Goal: Transaction & Acquisition: Purchase product/service

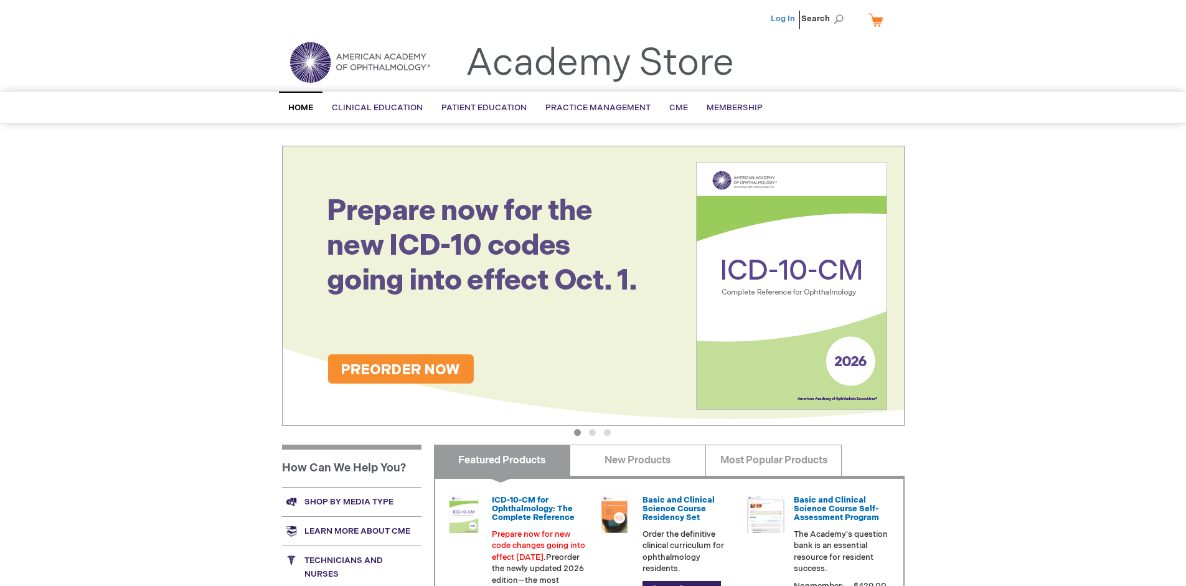
click at [784, 19] on link "Log In" at bounding box center [783, 19] width 24 height 10
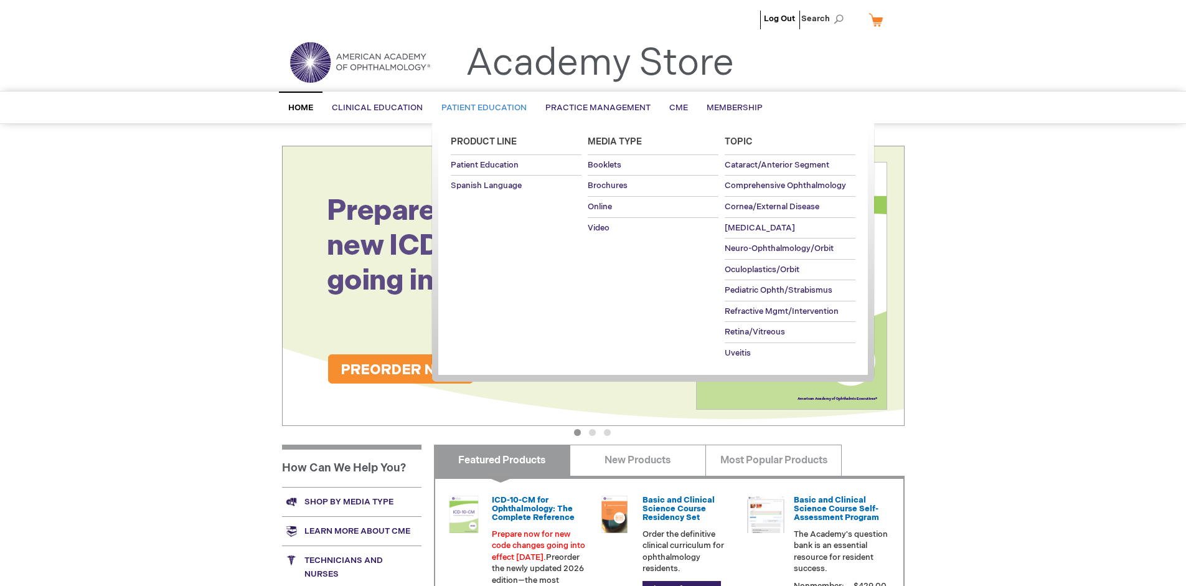
click at [481, 108] on span "Patient Education" at bounding box center [484, 108] width 85 height 10
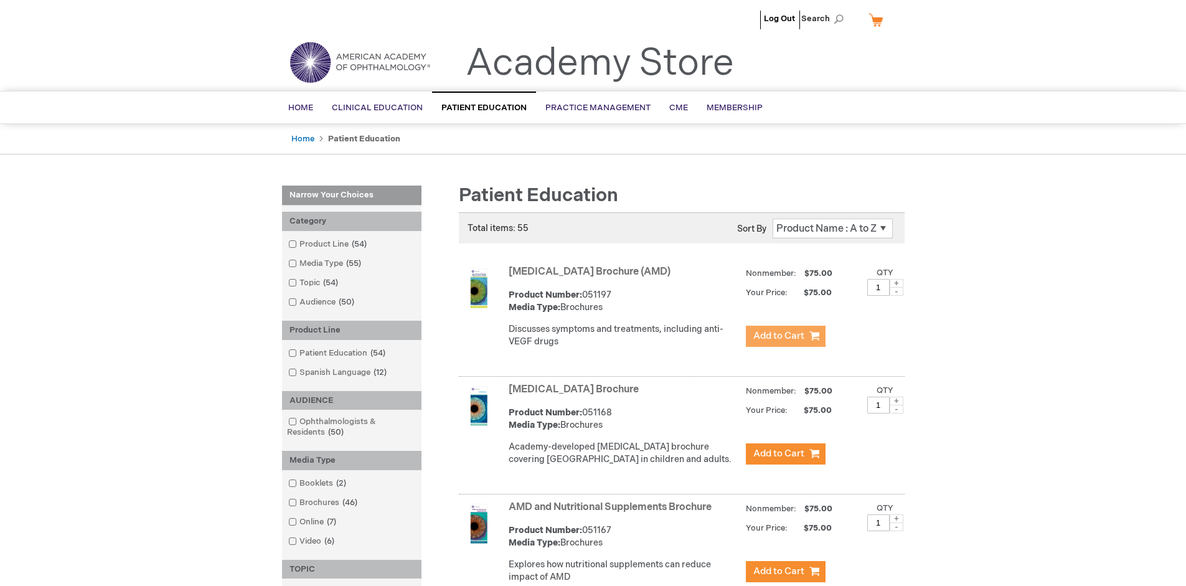
click at [785, 336] on span "Add to Cart" at bounding box center [779, 336] width 51 height 12
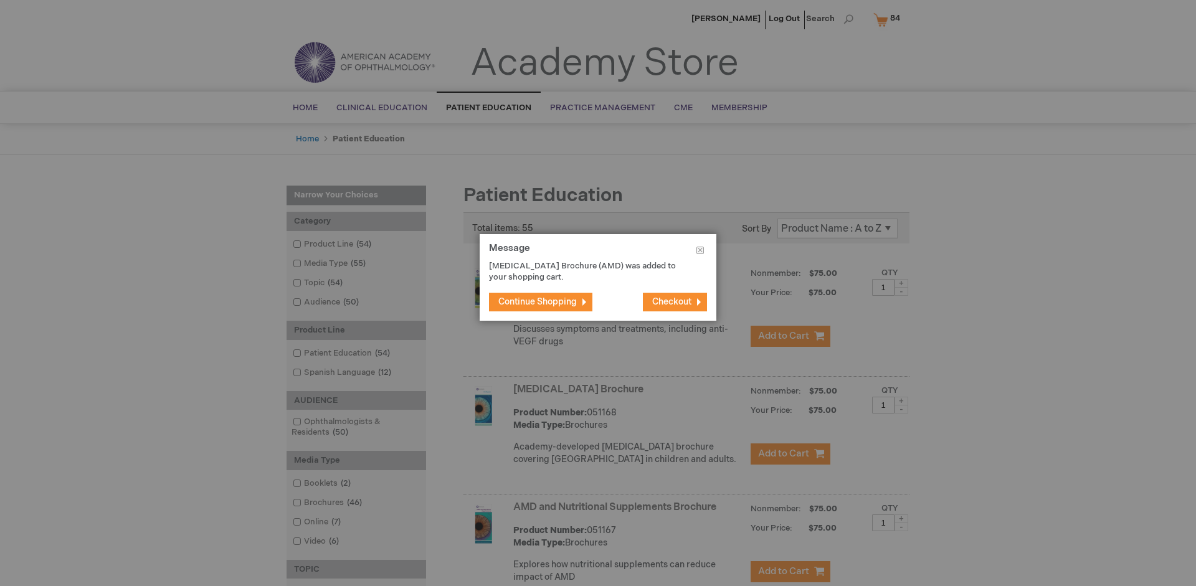
click at [537, 301] on span "Continue Shopping" at bounding box center [537, 301] width 78 height 11
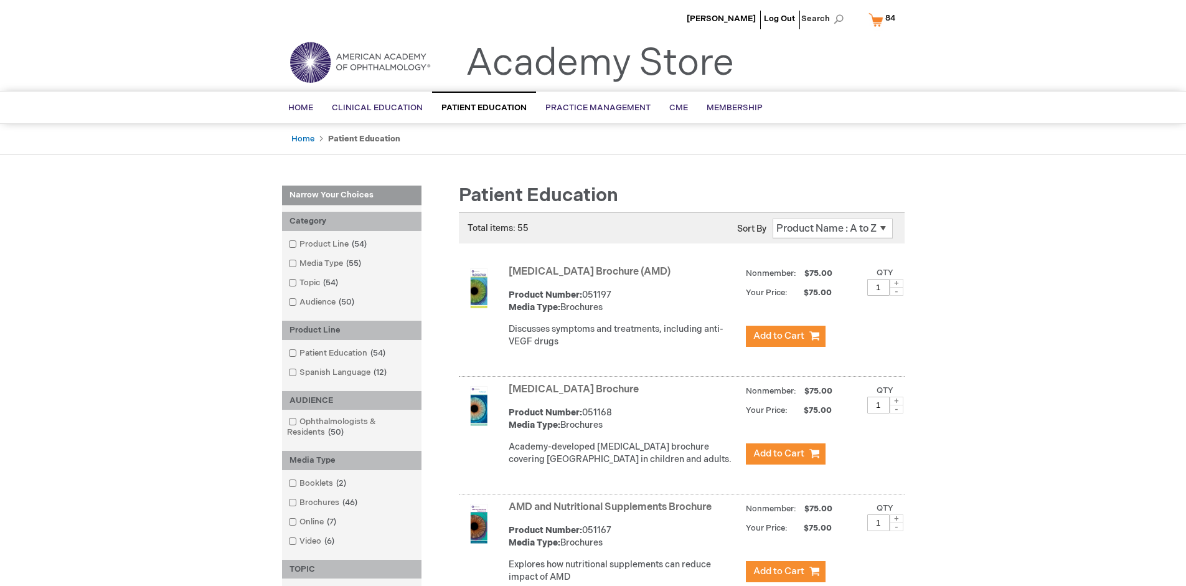
click at [613, 513] on link "AMD and Nutritional Supplements Brochure" at bounding box center [610, 507] width 203 height 12
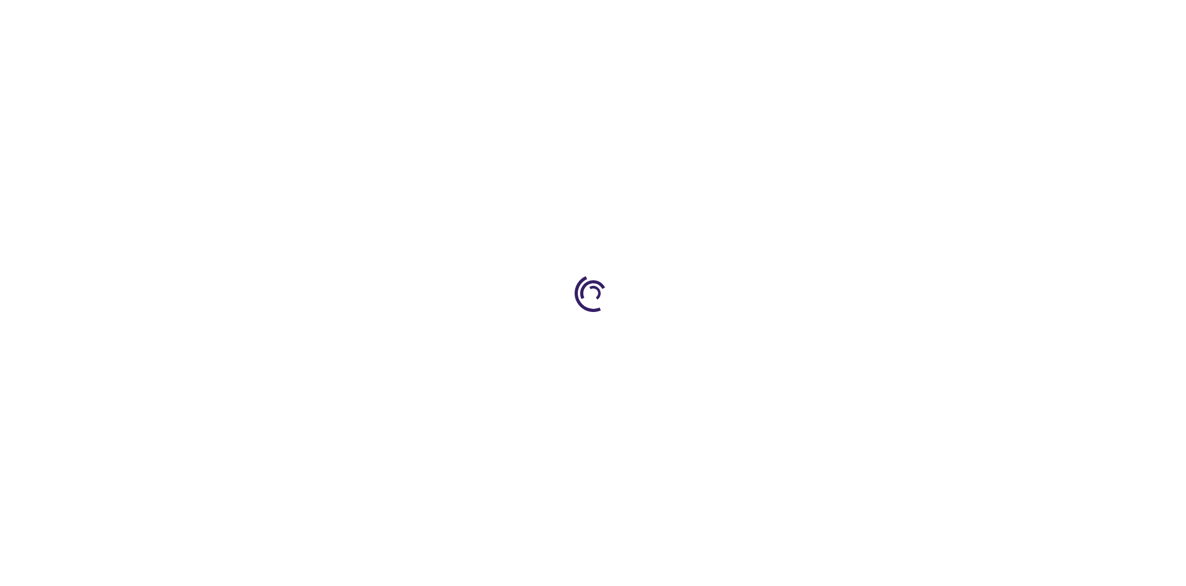
type input "1"
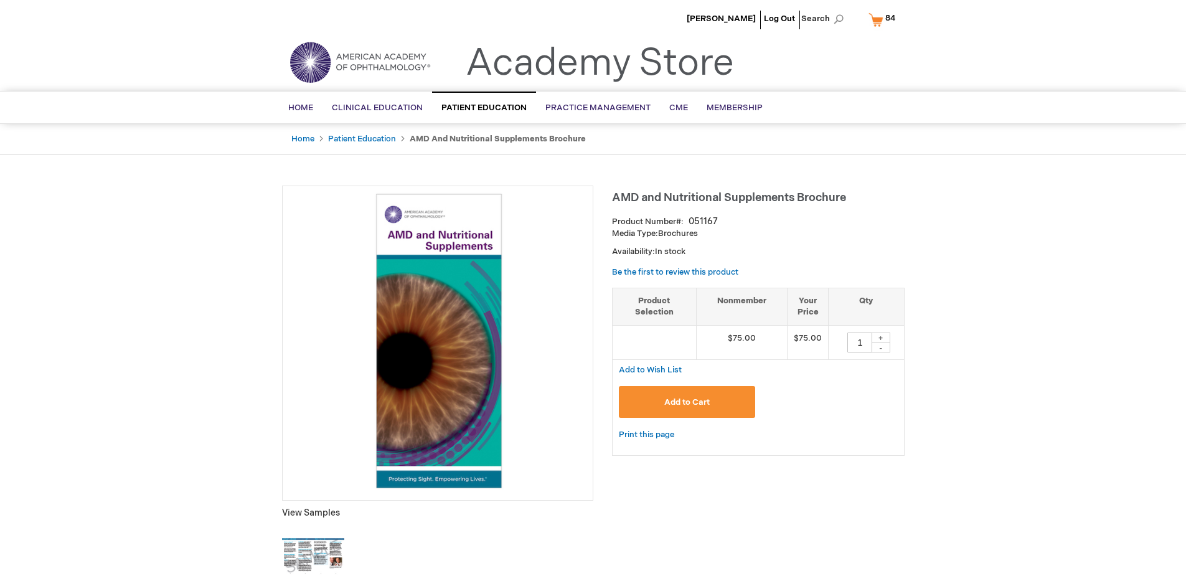
click at [687, 402] on span "Add to Cart" at bounding box center [687, 402] width 45 height 10
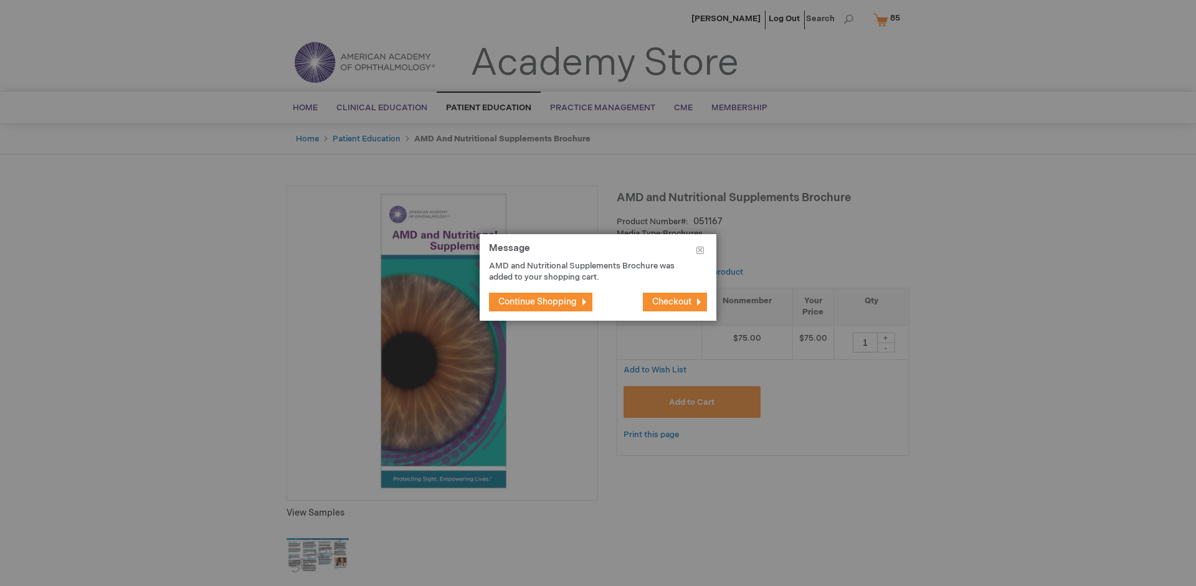
click at [537, 301] on span "Continue Shopping" at bounding box center [537, 301] width 78 height 11
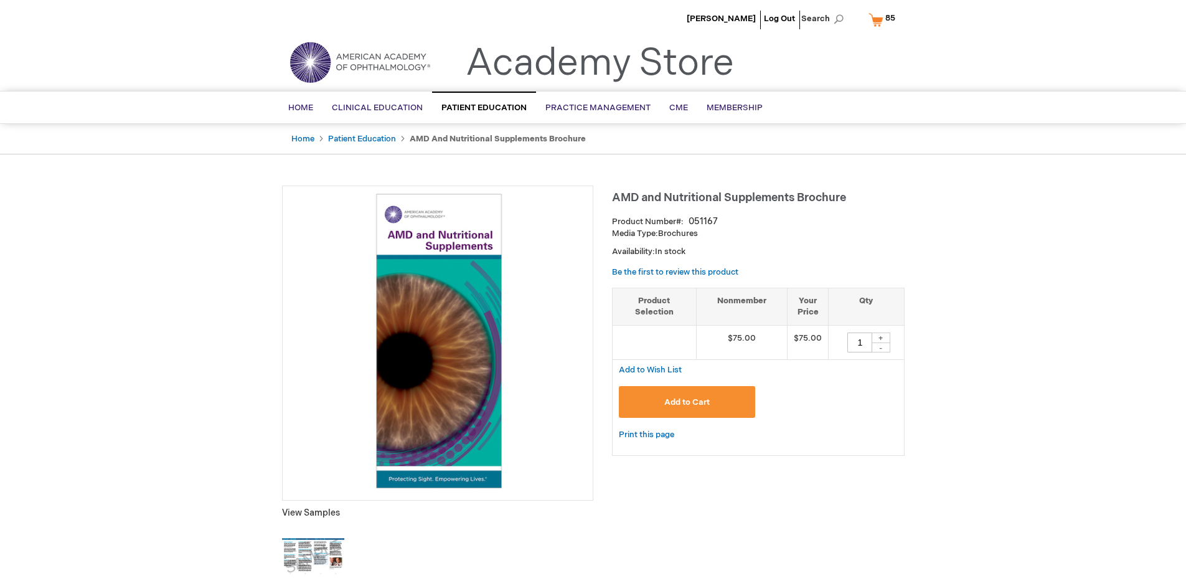
click at [884, 19] on span "85 85 items" at bounding box center [891, 18] width 14 height 15
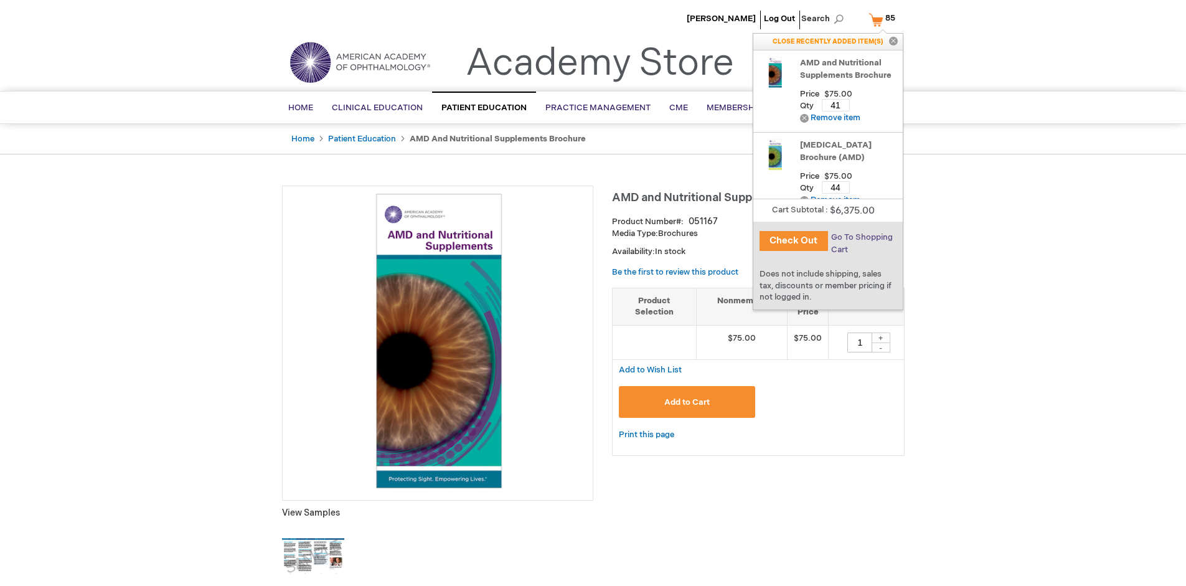
click at [861, 237] on span "Go To Shopping Cart" at bounding box center [862, 243] width 62 height 22
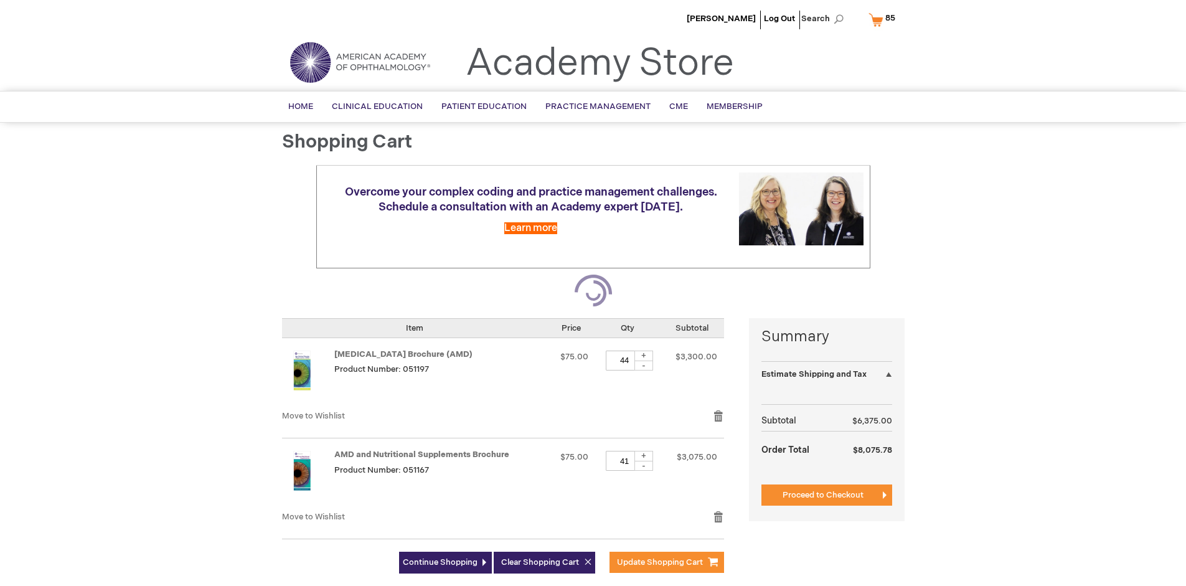
select select "US"
select select "41"
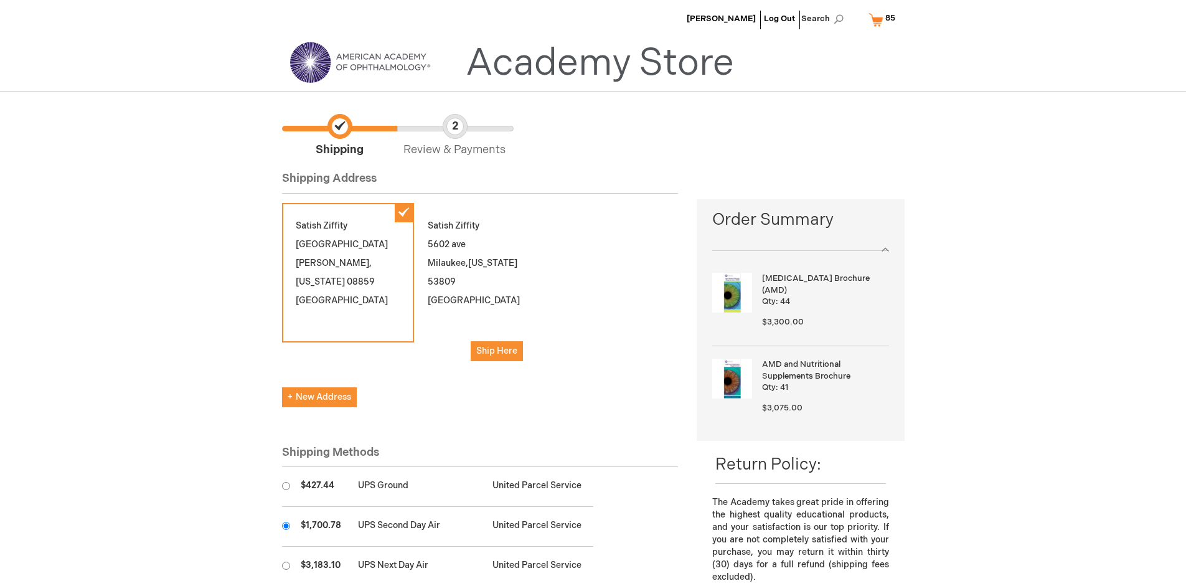
click at [286, 526] on input "radio" at bounding box center [286, 526] width 8 height 8
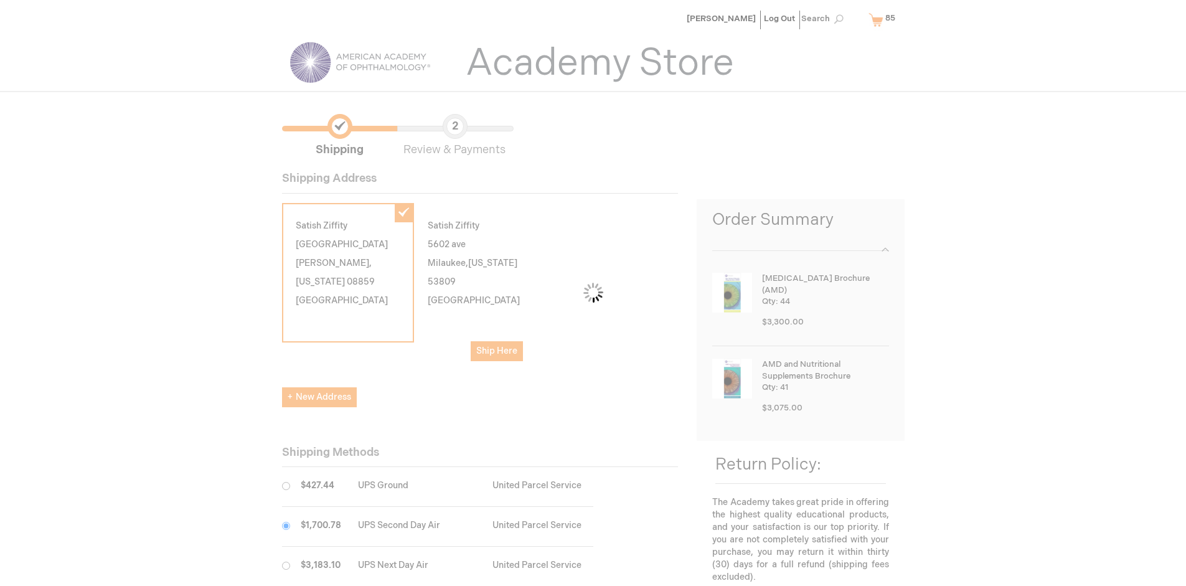
scroll to position [62, 0]
